Goal: Transaction & Acquisition: Book appointment/travel/reservation

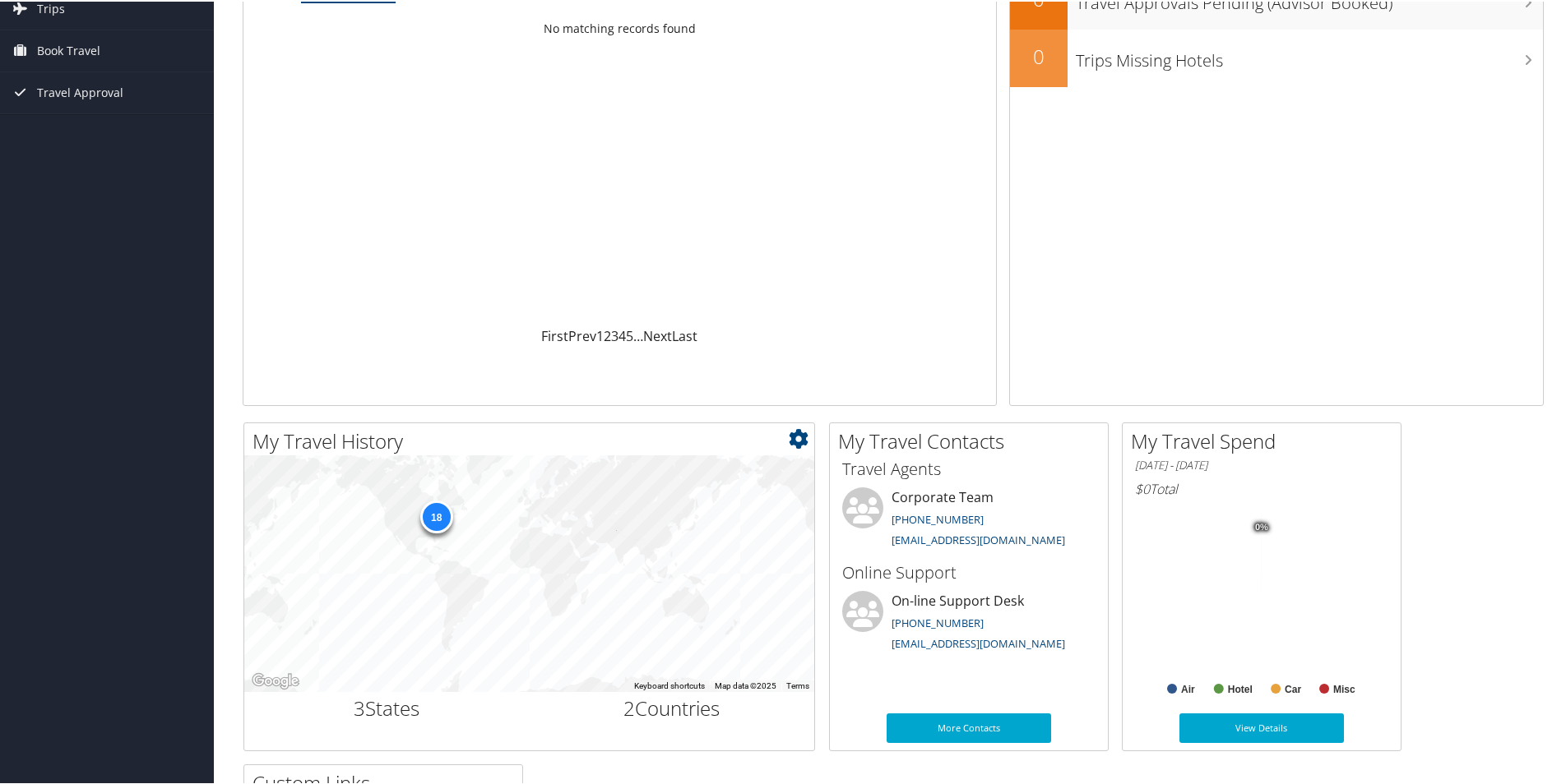
scroll to position [164, 0]
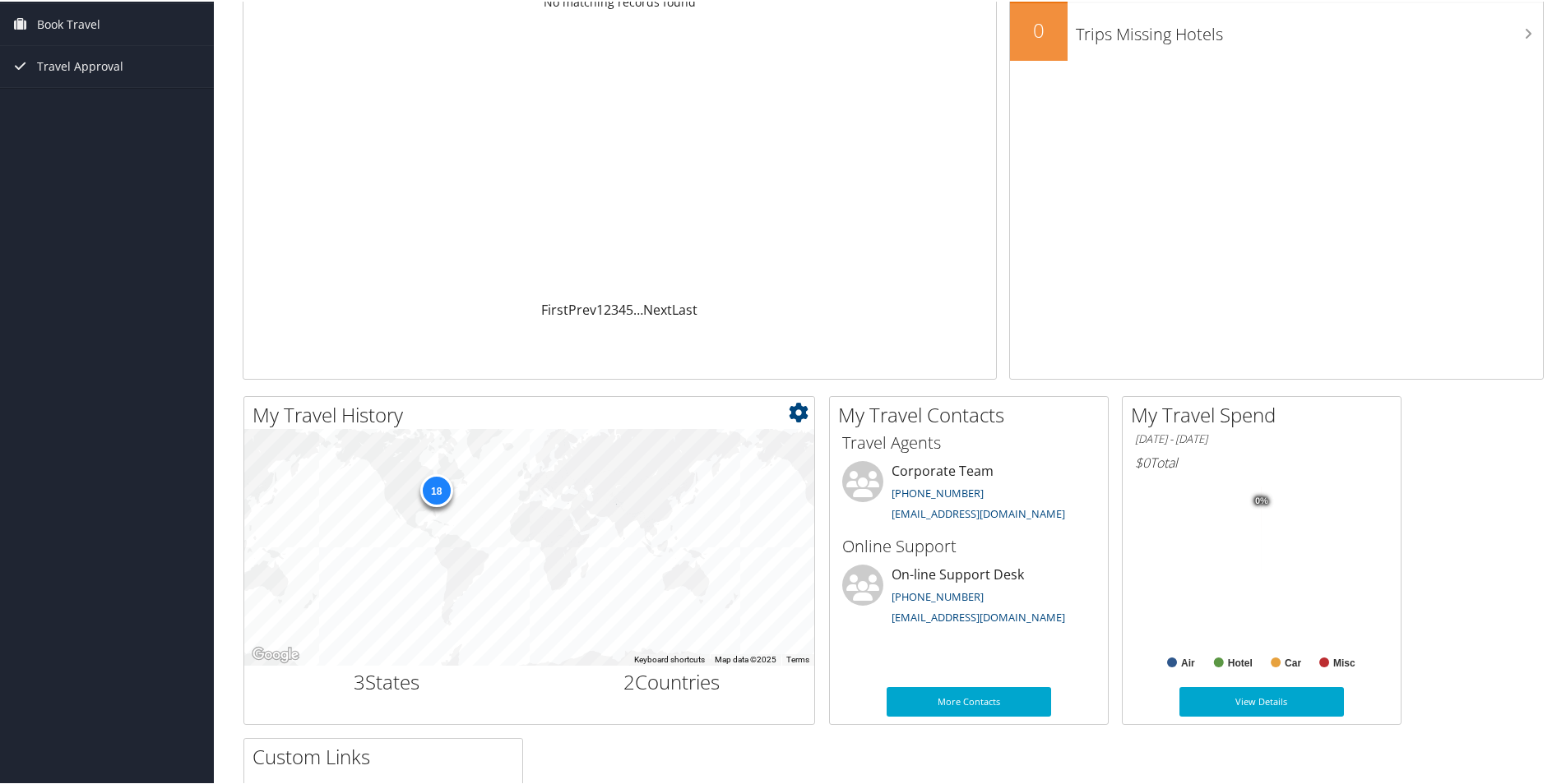
click at [432, 489] on div "18" at bounding box center [435, 489] width 33 height 33
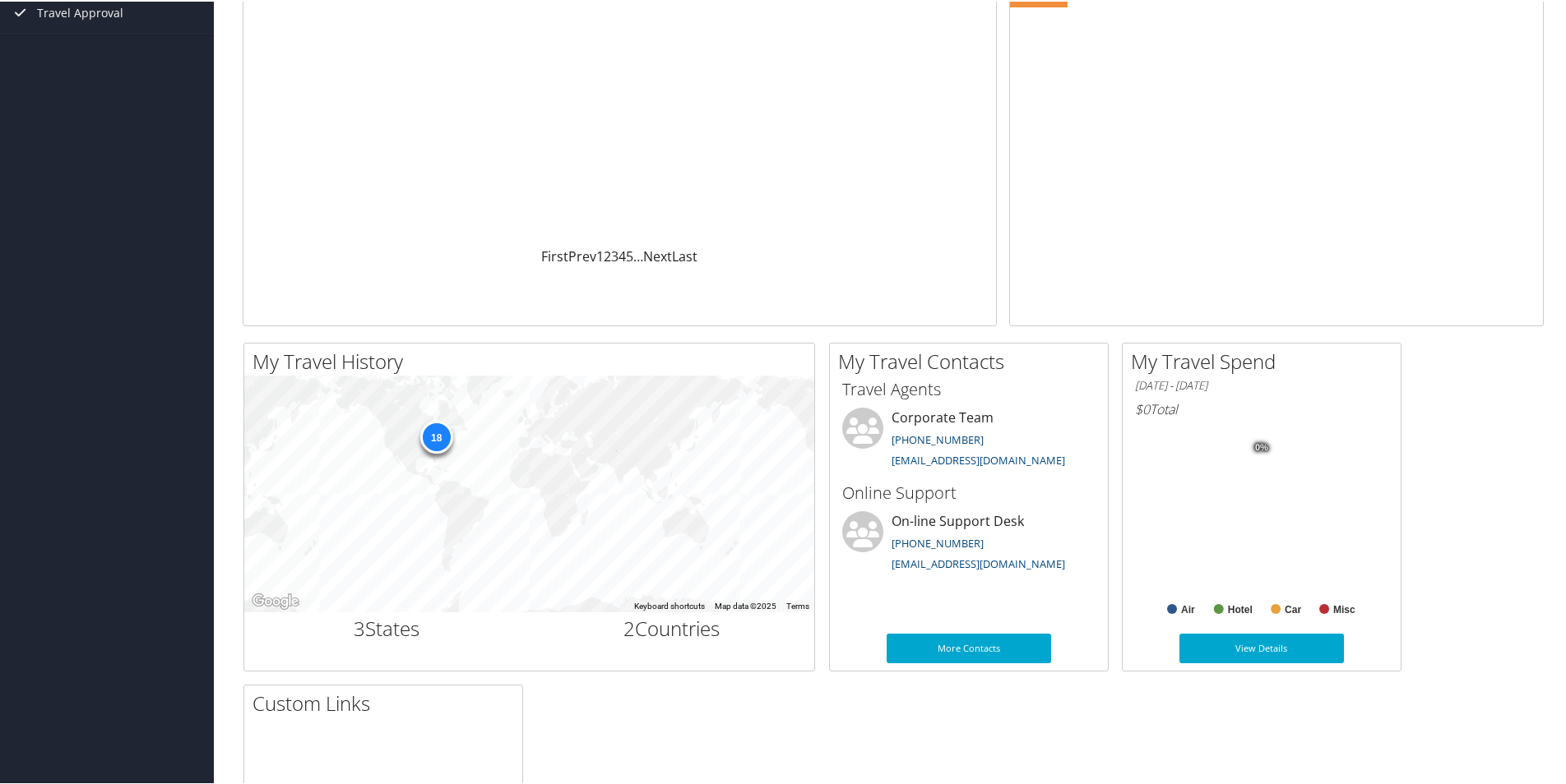
scroll to position [0, 0]
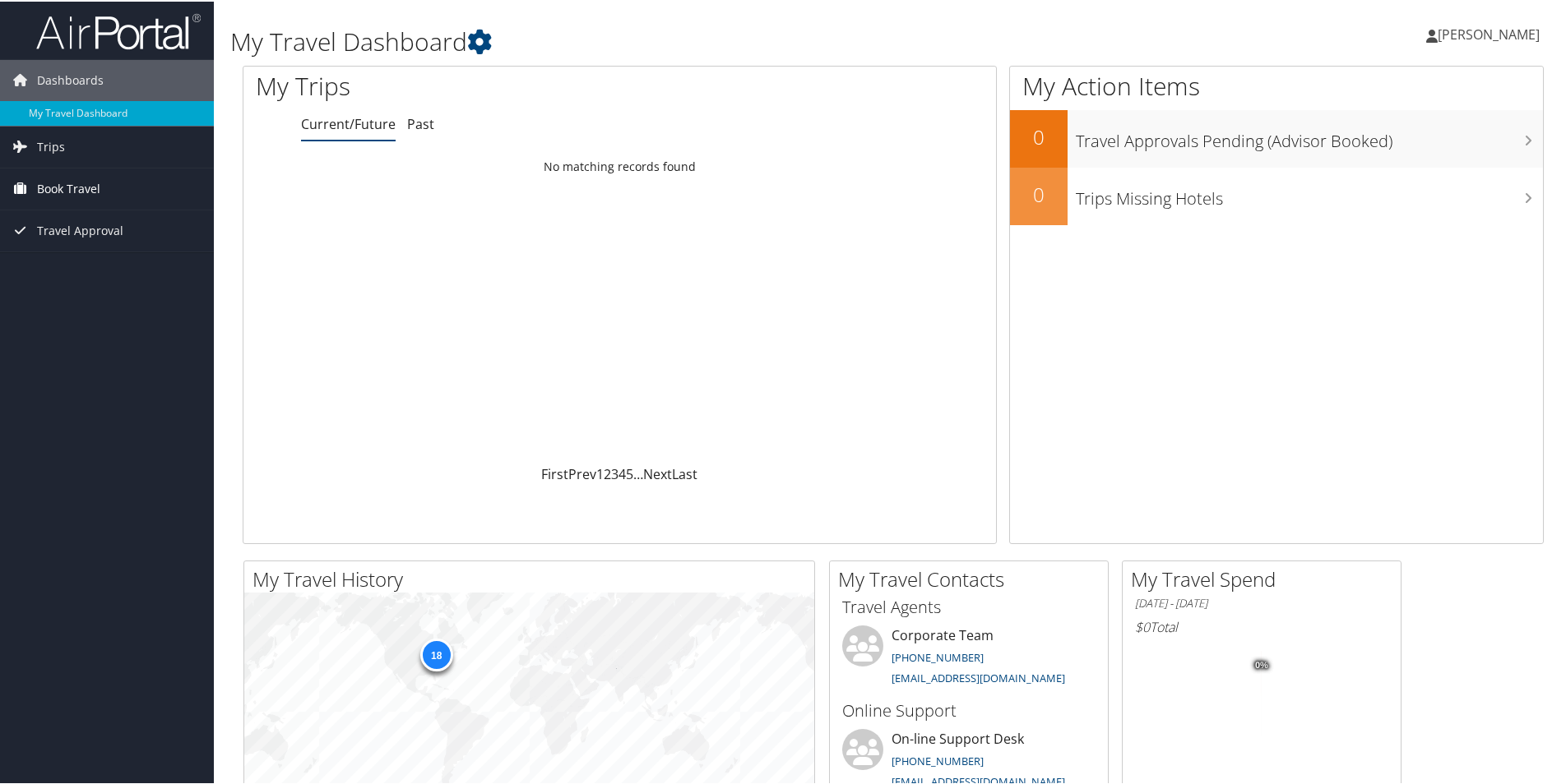
click at [52, 186] on span "Book Travel" at bounding box center [68, 187] width 63 height 41
click at [422, 120] on link "Past" at bounding box center [421, 122] width 27 height 18
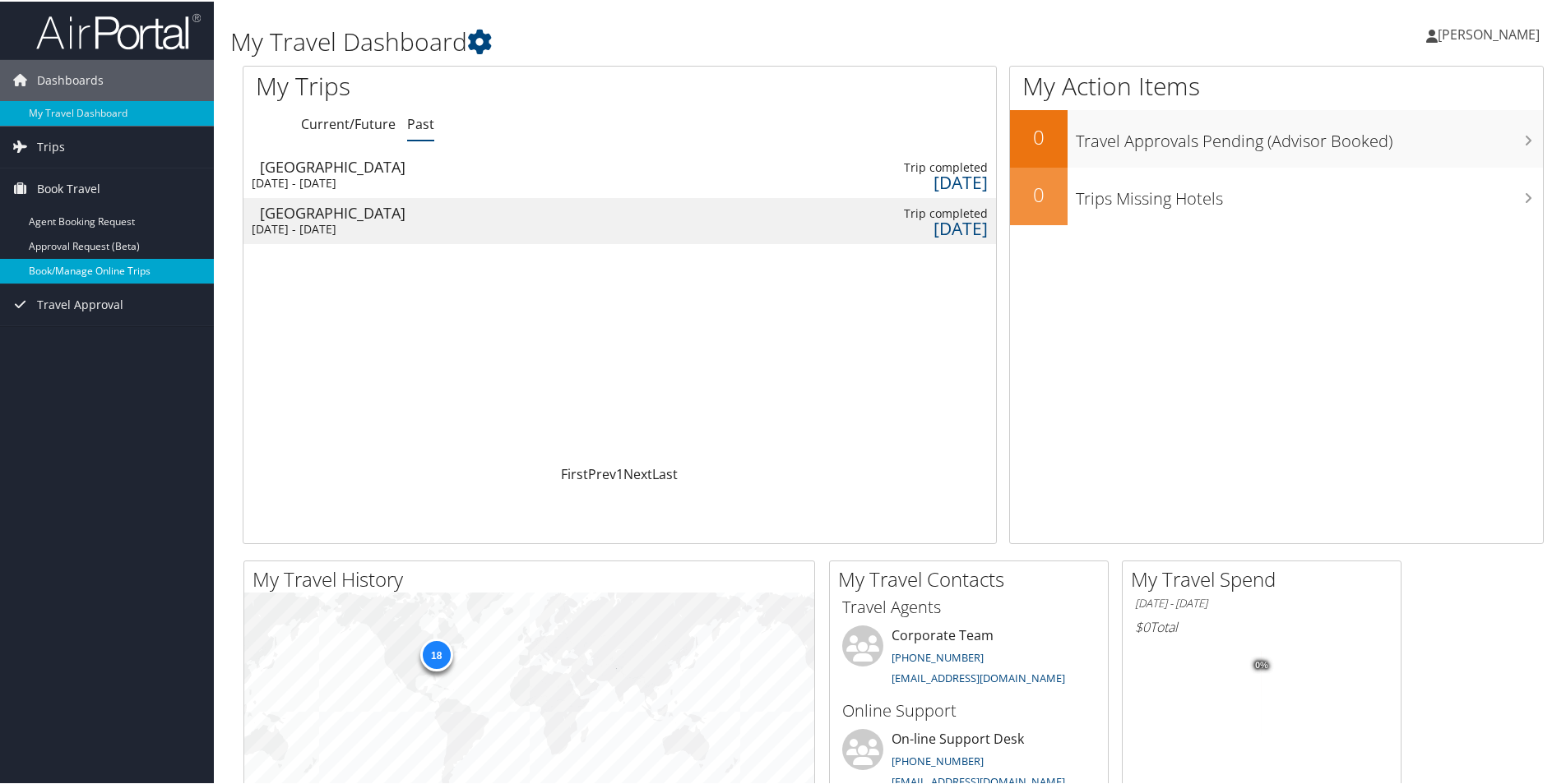
click at [72, 273] on link "Book/Manage Online Trips" at bounding box center [107, 269] width 214 height 24
